Goal: Task Accomplishment & Management: Use online tool/utility

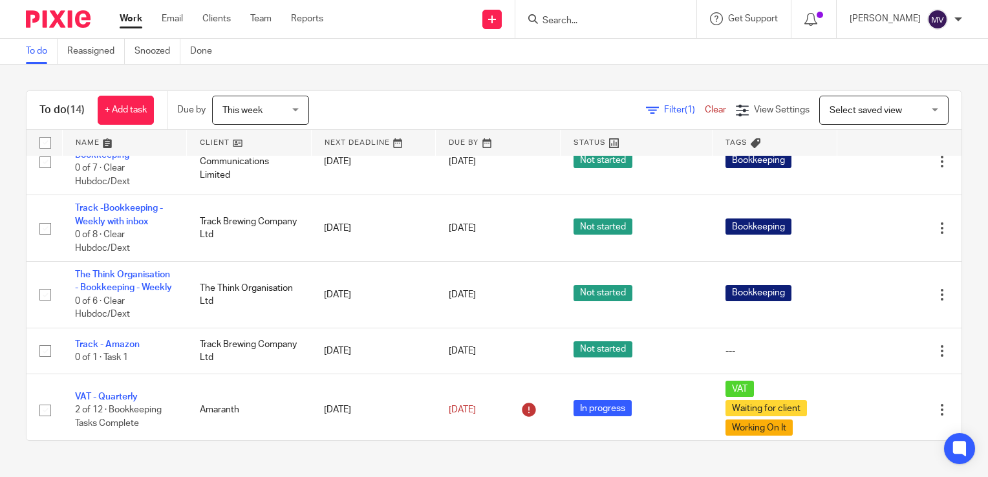
scroll to position [665, 0]
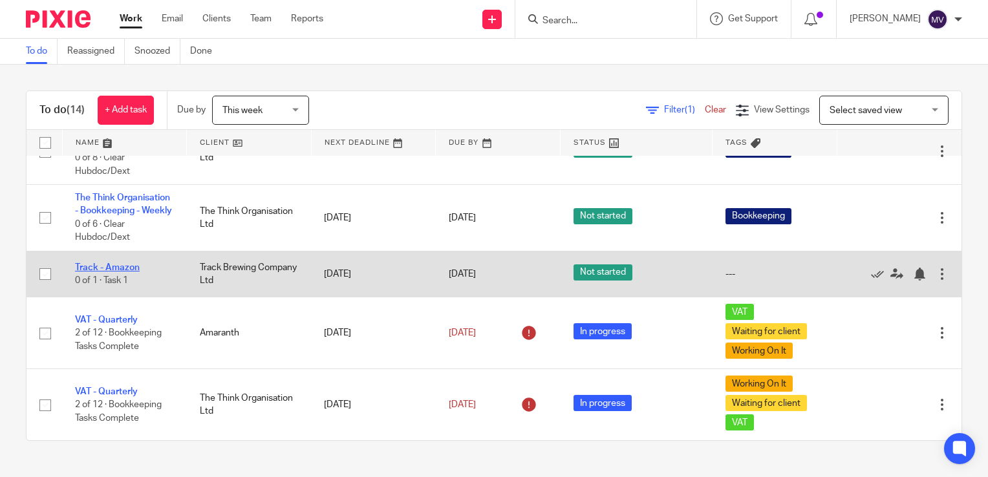
click at [99, 265] on link "Track - Amazon" at bounding box center [107, 267] width 65 height 9
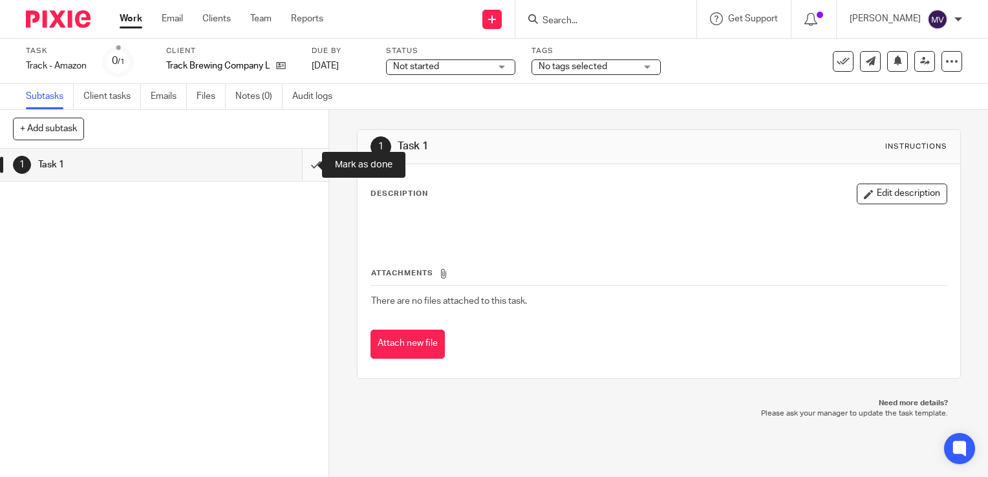
click at [305, 164] on input "submit" at bounding box center [164, 165] width 328 height 32
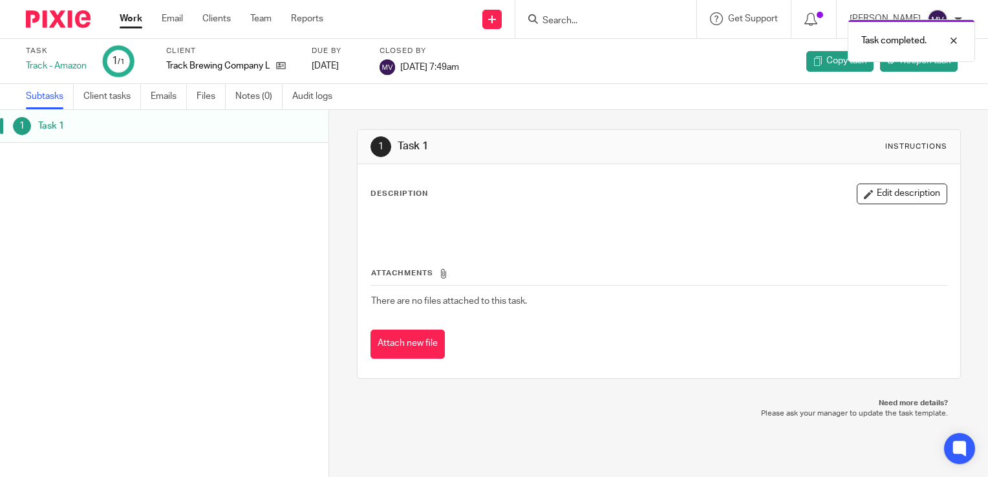
click at [127, 17] on link "Work" at bounding box center [131, 18] width 23 height 13
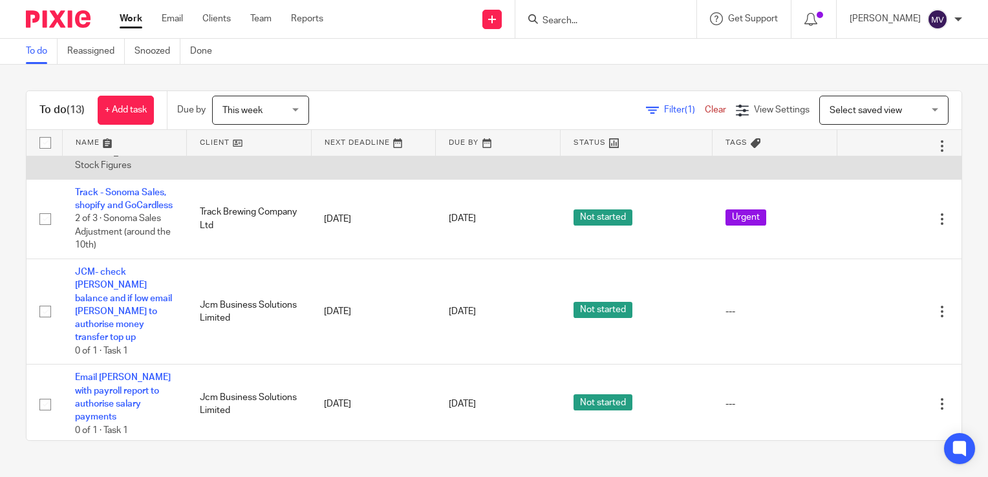
scroll to position [194, 0]
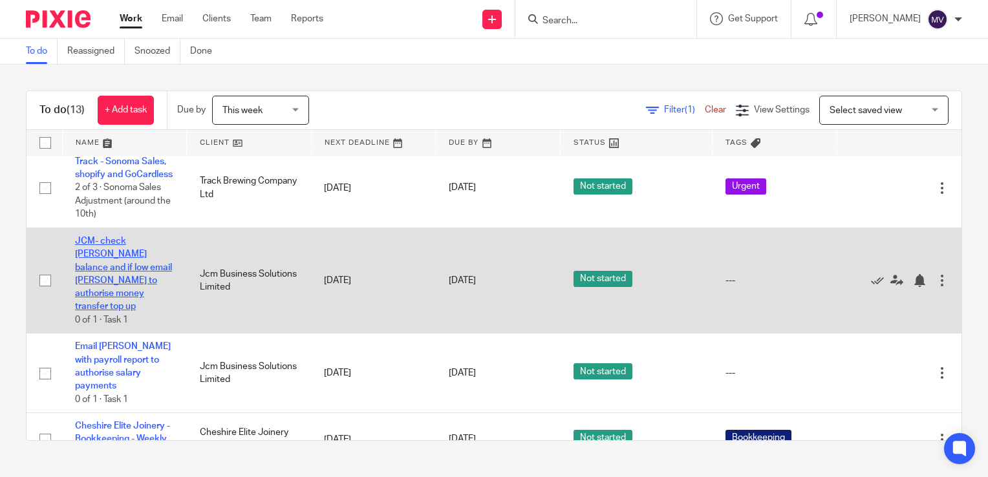
click at [110, 253] on link "JCM- check [PERSON_NAME] balance and if low email [PERSON_NAME] to authorise mo…" at bounding box center [123, 274] width 97 height 75
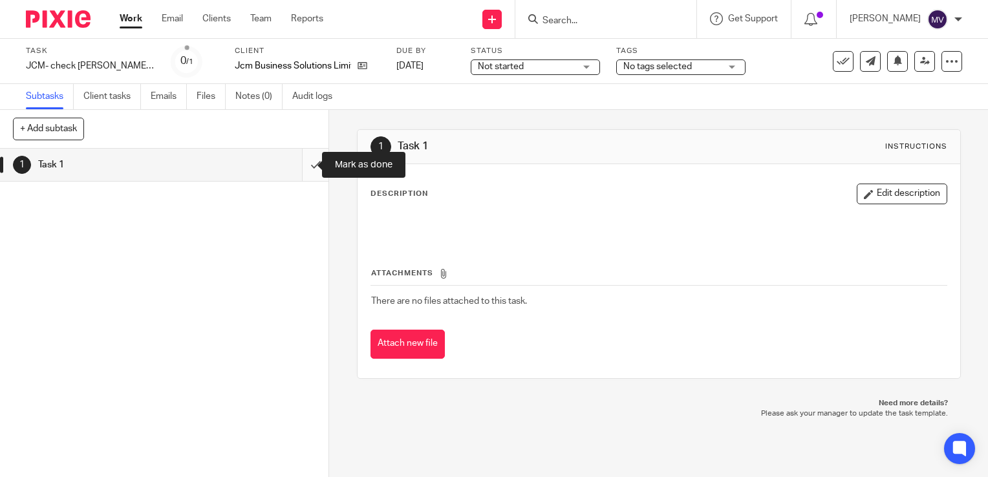
click at [297, 164] on input "submit" at bounding box center [164, 165] width 328 height 32
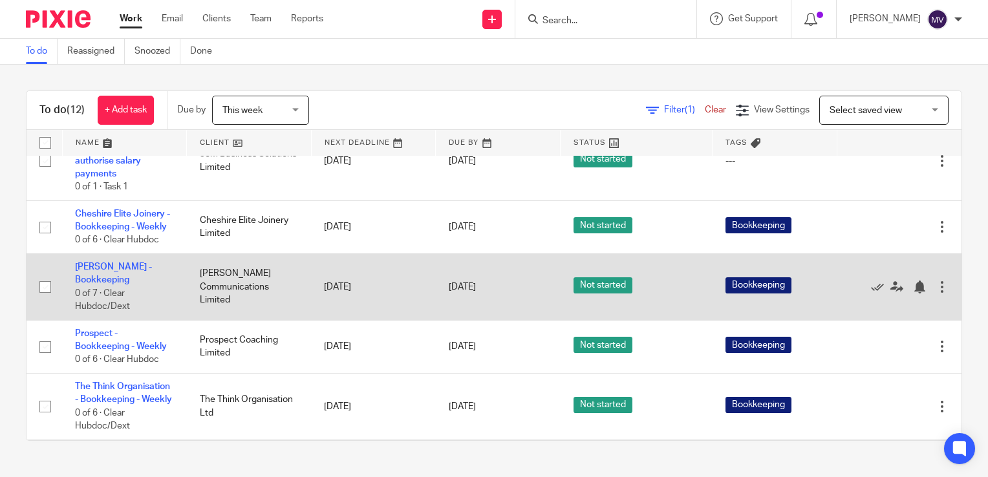
scroll to position [323, 0]
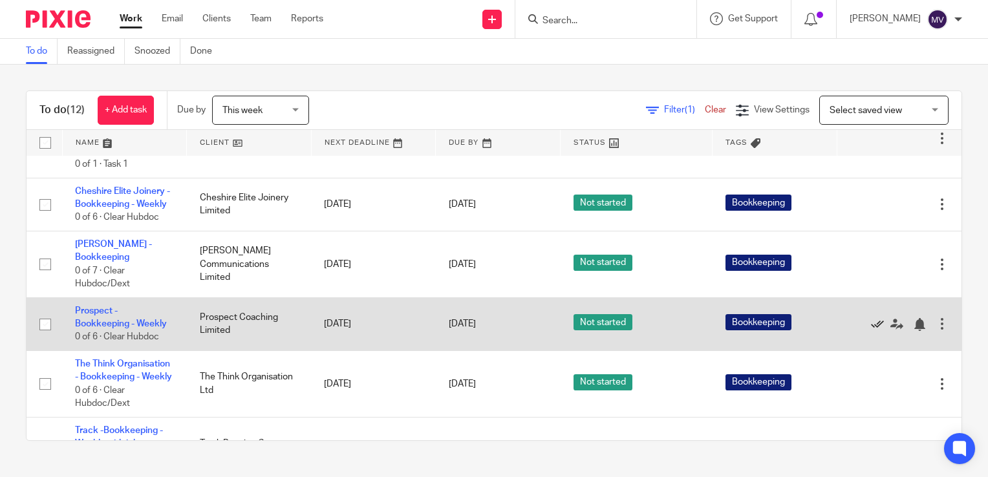
click at [871, 322] on icon at bounding box center [877, 324] width 13 height 13
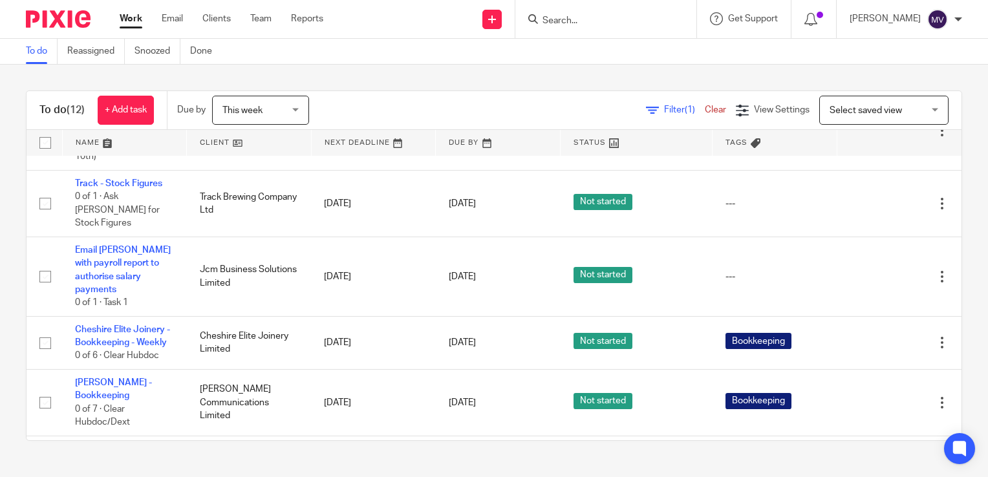
scroll to position [0, 0]
